Goal: Find specific page/section

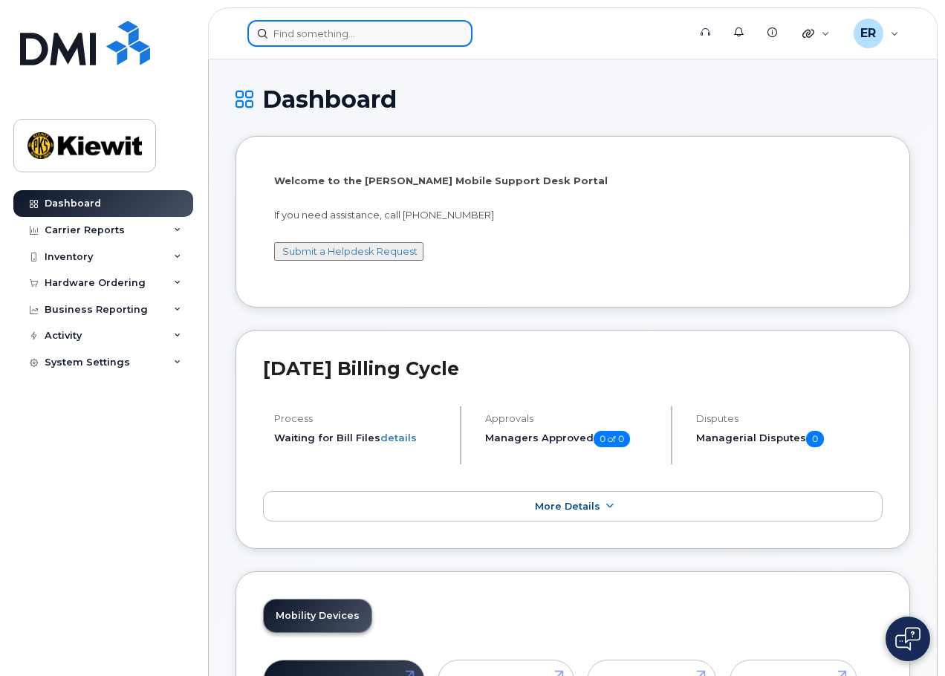
click at [294, 34] on input at bounding box center [359, 33] width 225 height 27
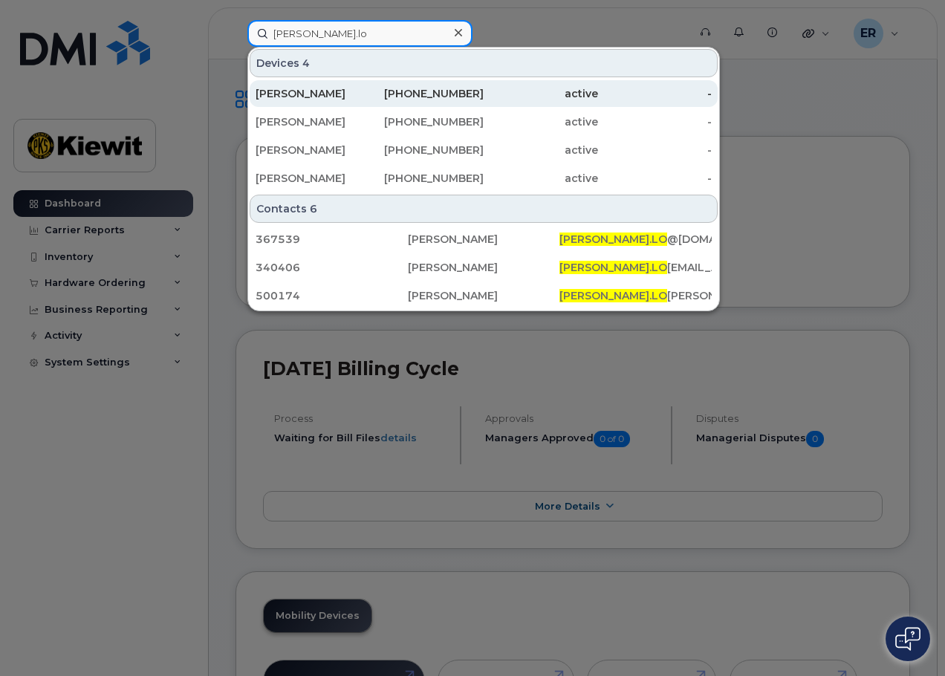
type input "patrick.lo"
click at [301, 82] on div "[PERSON_NAME]" at bounding box center [313, 93] width 114 height 27
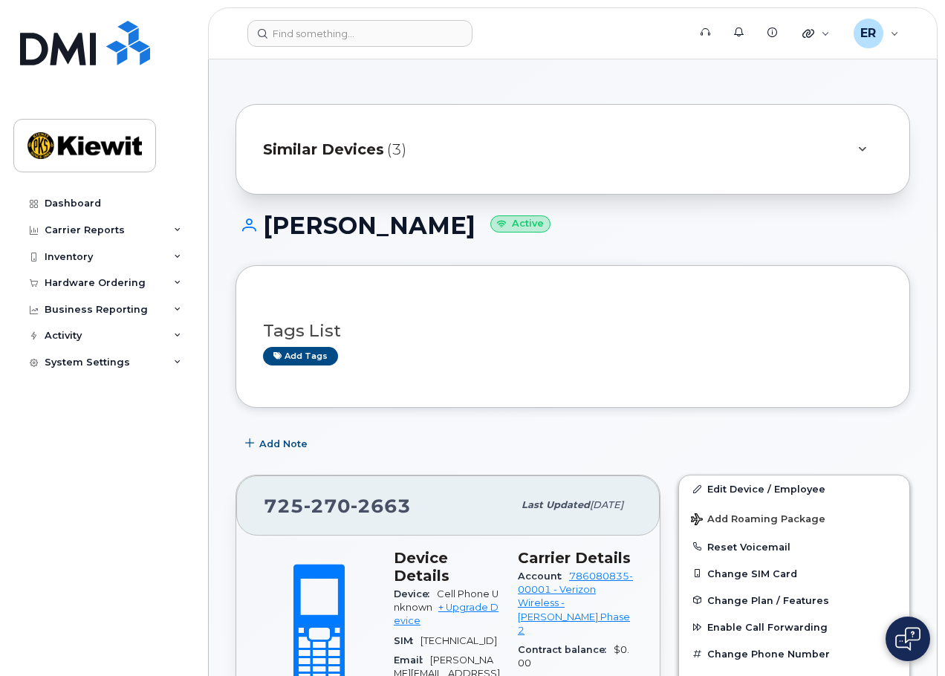
click at [677, 155] on div "Similar Devices (3)" at bounding box center [552, 150] width 578 height 36
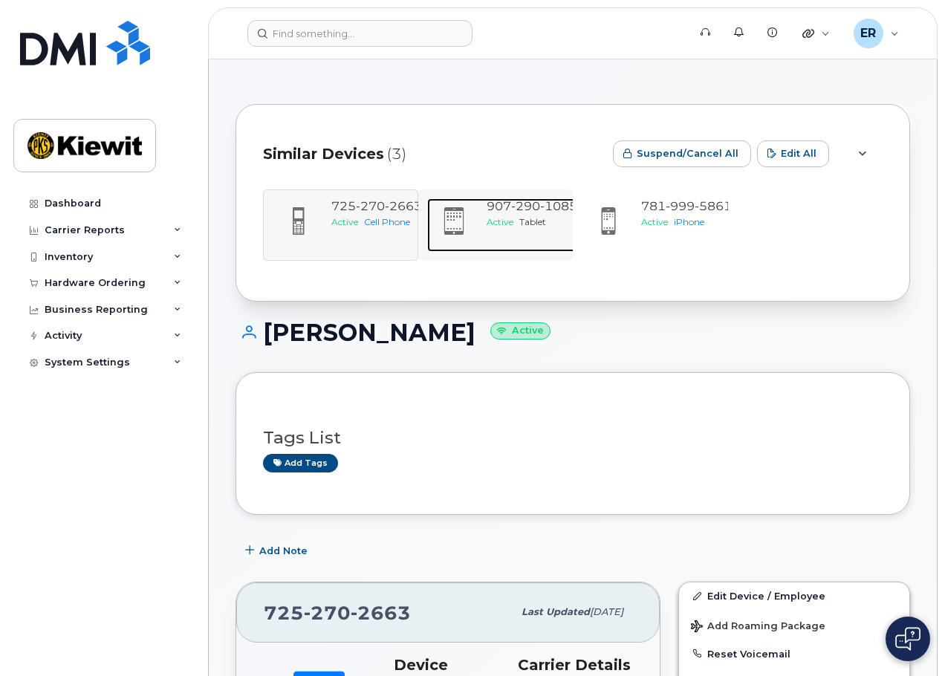
click at [528, 240] on div "[PHONE_NUMBER] Active Tablet" at bounding box center [532, 225] width 103 height 54
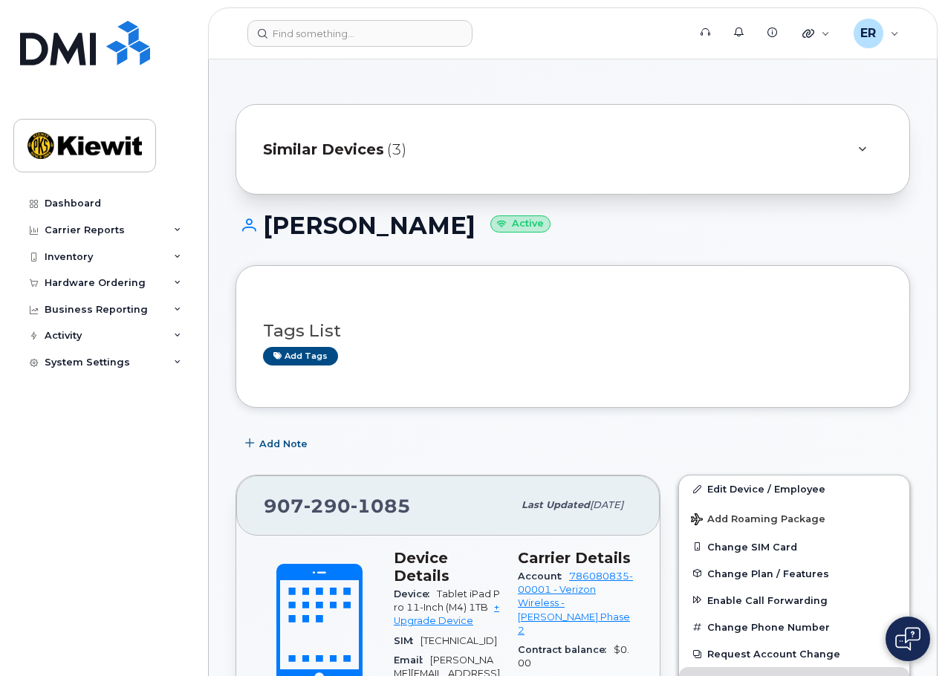
click at [413, 162] on div "Similar Devices (3)" at bounding box center [552, 150] width 578 height 36
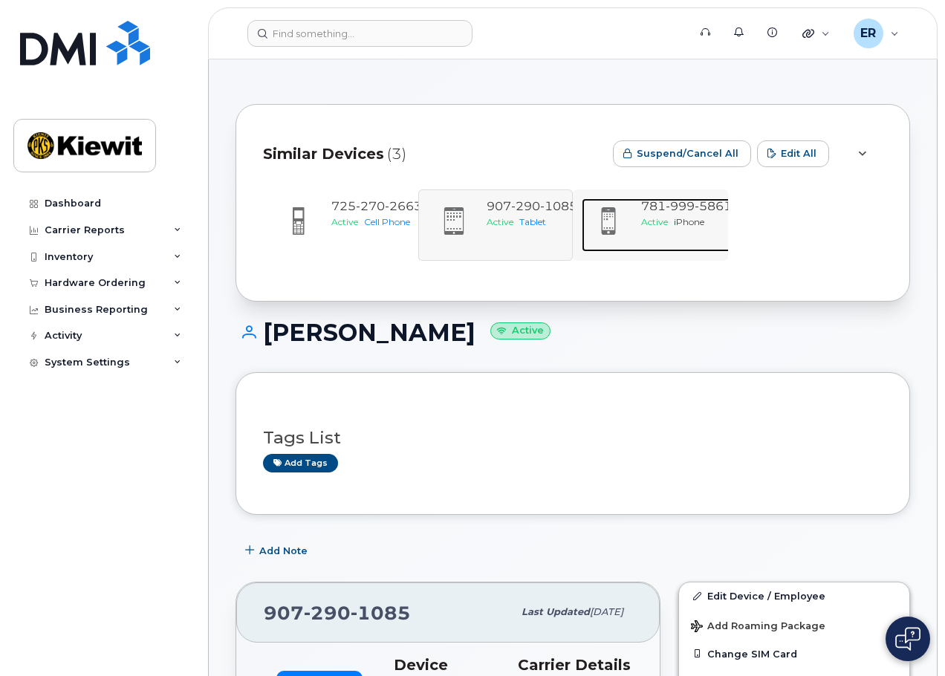
click at [668, 221] on span "Active" at bounding box center [654, 221] width 27 height 11
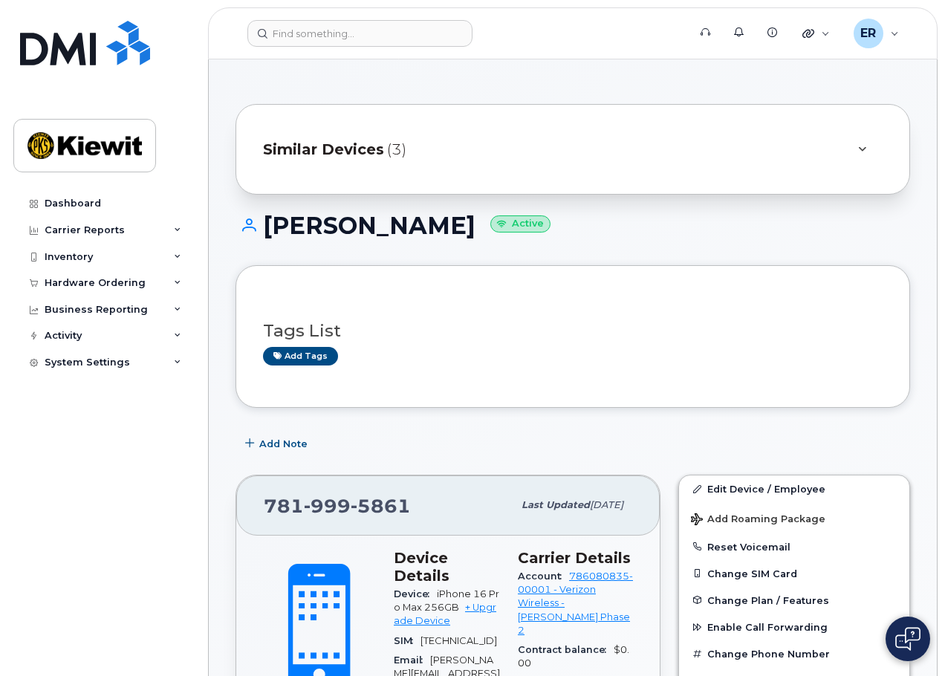
click at [531, 153] on div "Similar Devices (3)" at bounding box center [552, 150] width 578 height 36
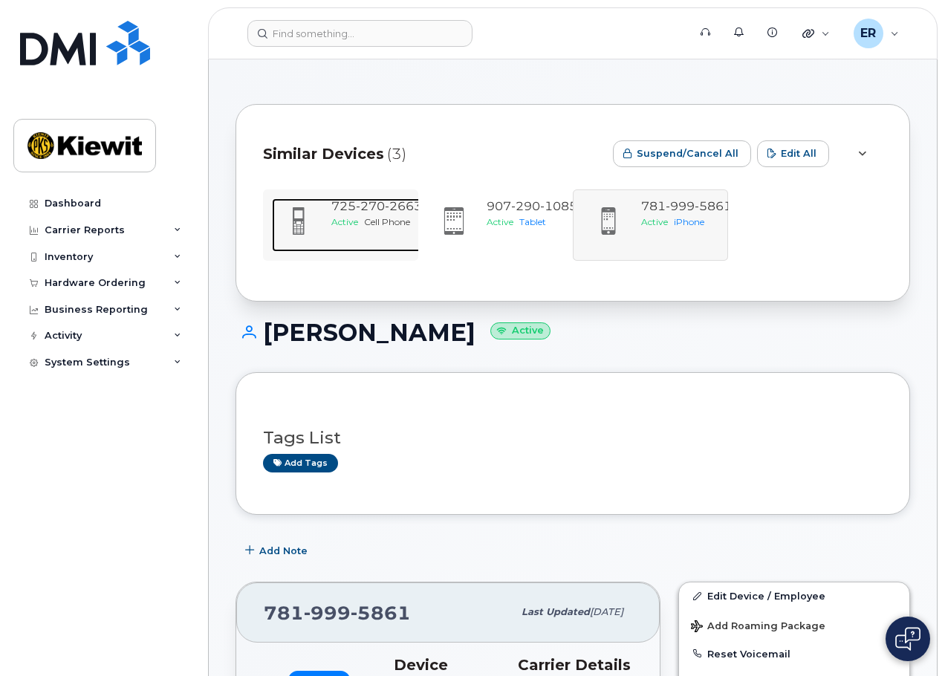
click at [393, 211] on span "2663" at bounding box center [403, 206] width 37 height 14
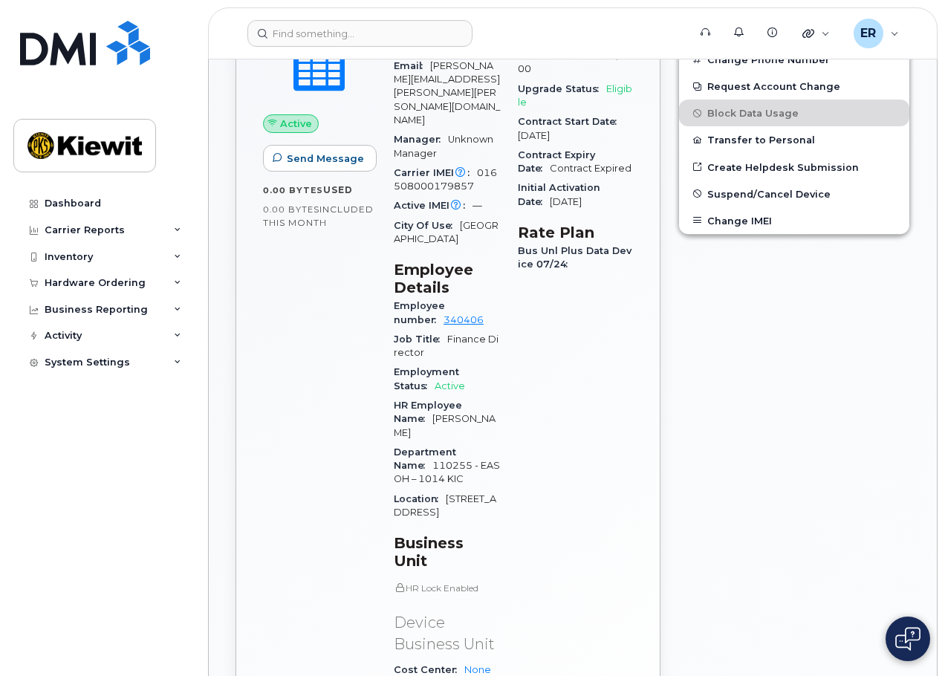
scroll to position [372, 0]
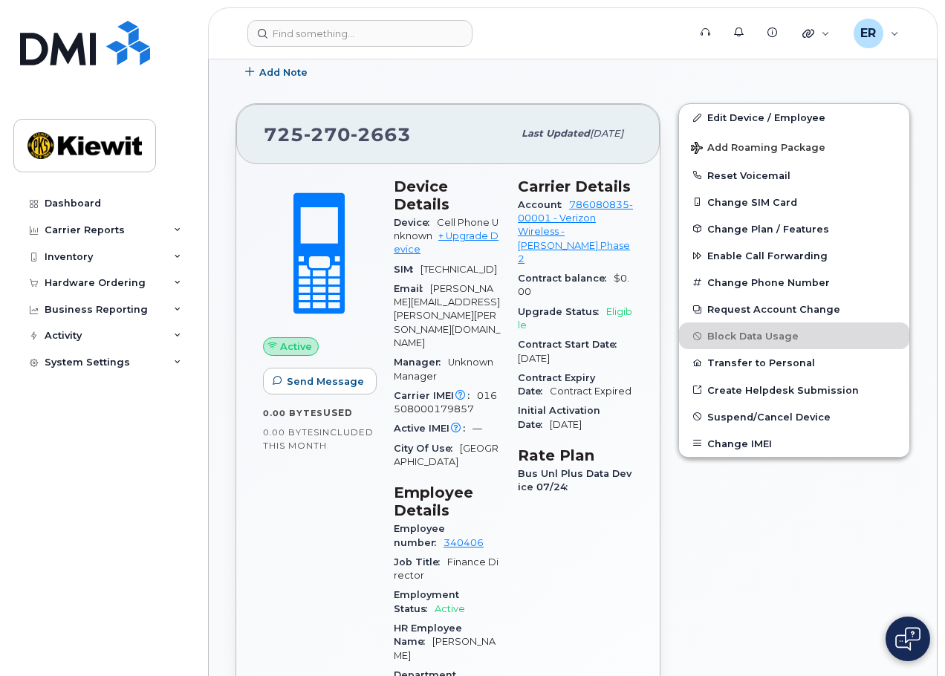
drag, startPoint x: 423, startPoint y: 268, endPoint x: 480, endPoint y: 278, distance: 58.0
click at [480, 278] on div "SIM 89148000008376885863" at bounding box center [447, 269] width 106 height 19
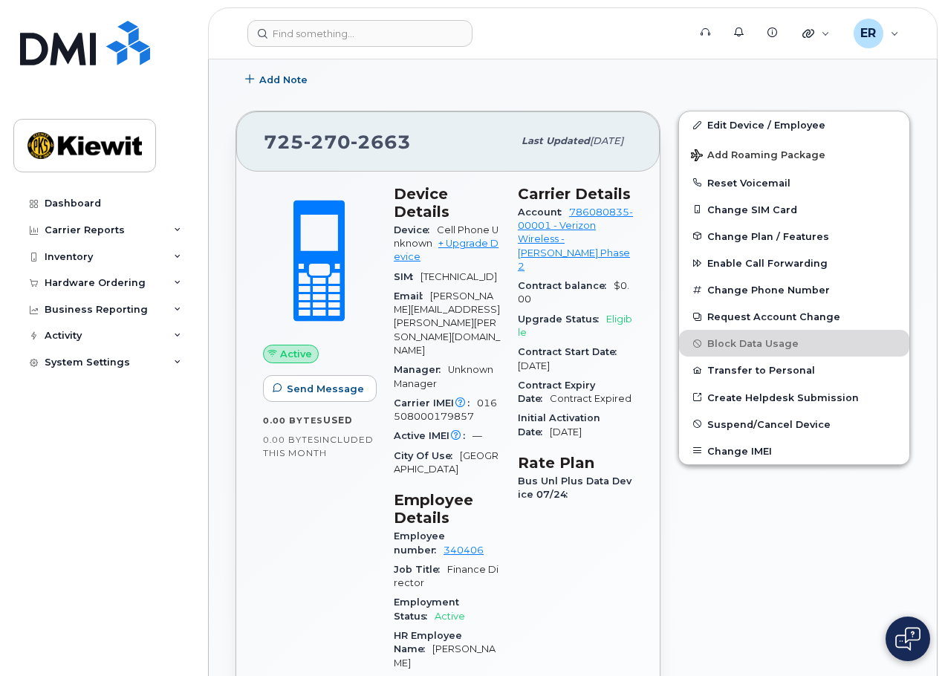
scroll to position [286, 0]
